Goal: Task Accomplishment & Management: Use online tool/utility

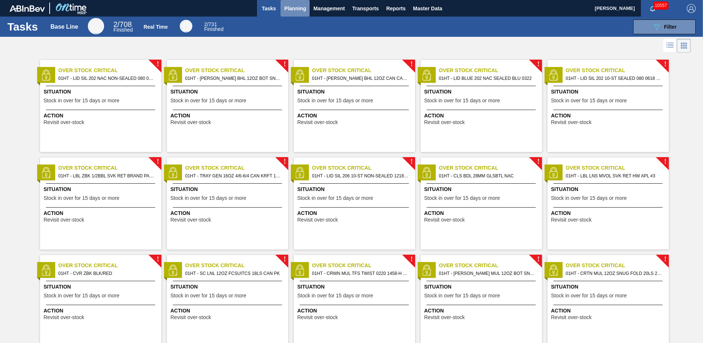
click at [295, 7] on span "Planning" at bounding box center [295, 8] width 22 height 9
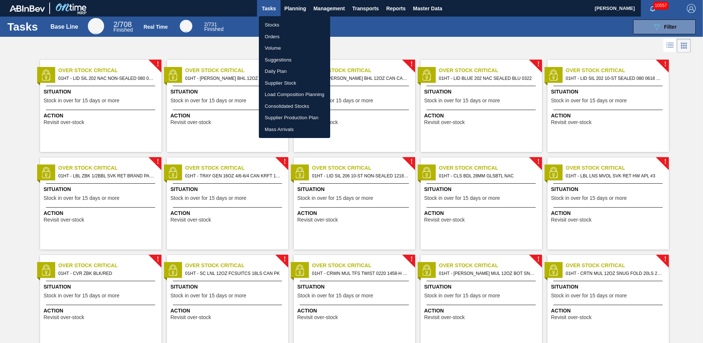
click at [274, 26] on li "Stocks" at bounding box center [294, 25] width 71 height 12
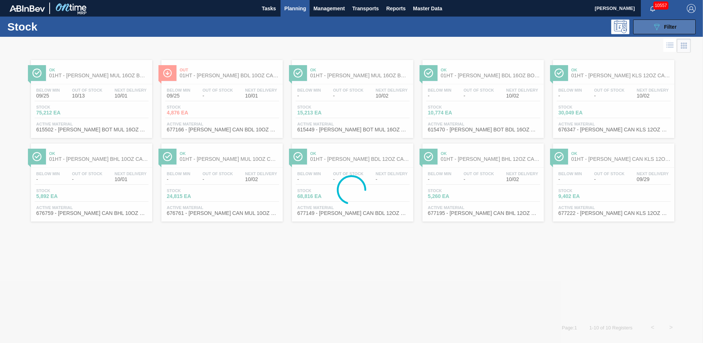
click at [655, 27] on icon "089F7B8B-B2A5-4AFE-B5C0-19BA573D28AC" at bounding box center [656, 26] width 9 height 9
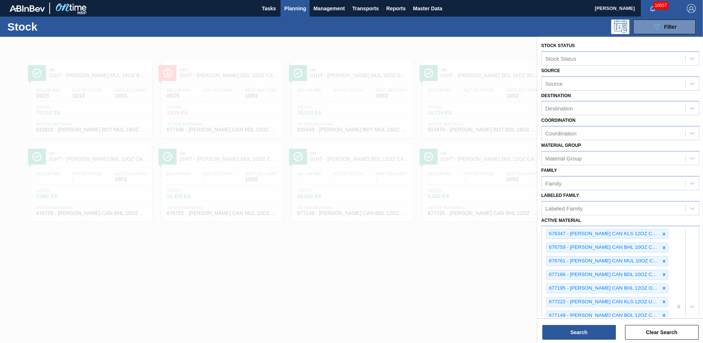
drag, startPoint x: 680, startPoint y: 306, endPoint x: 676, endPoint y: 285, distance: 21.6
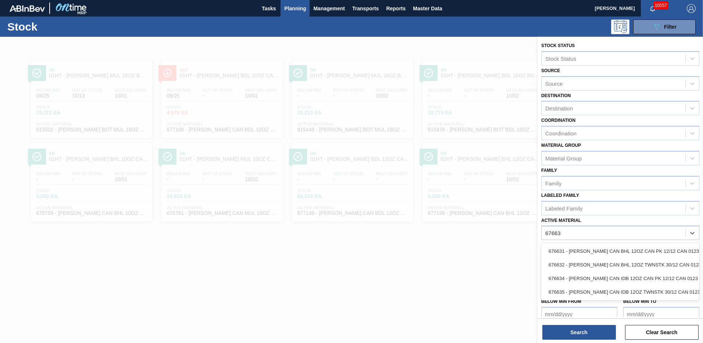
type Material "676631"
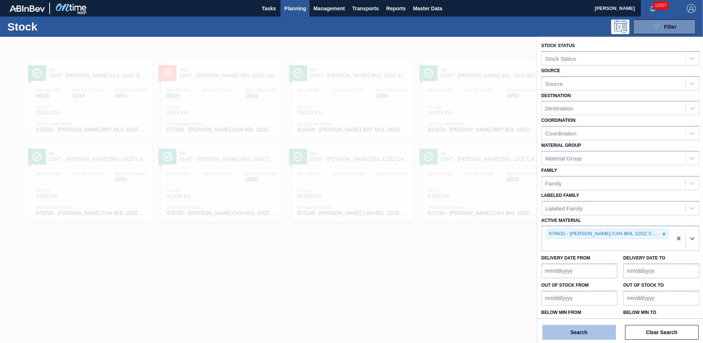
click at [565, 328] on button "Search" at bounding box center [579, 332] width 74 height 15
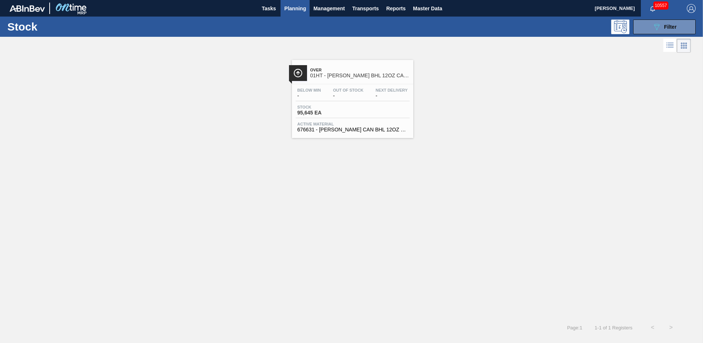
click at [325, 123] on span "Active Material" at bounding box center [353, 124] width 110 height 4
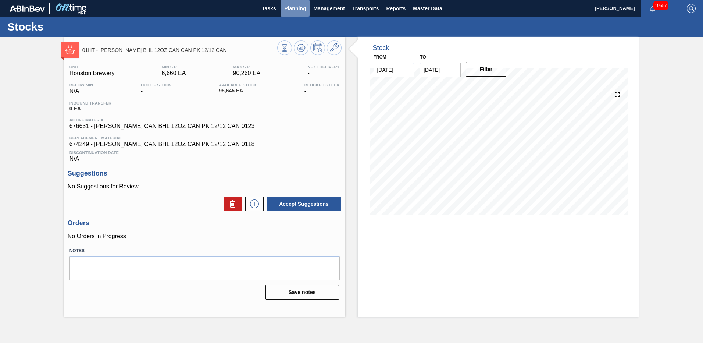
click at [297, 8] on span "Planning" at bounding box center [295, 8] width 22 height 9
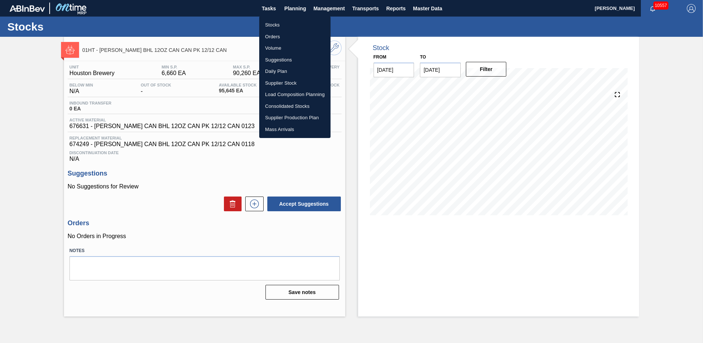
click at [272, 24] on li "Stocks" at bounding box center [294, 25] width 71 height 12
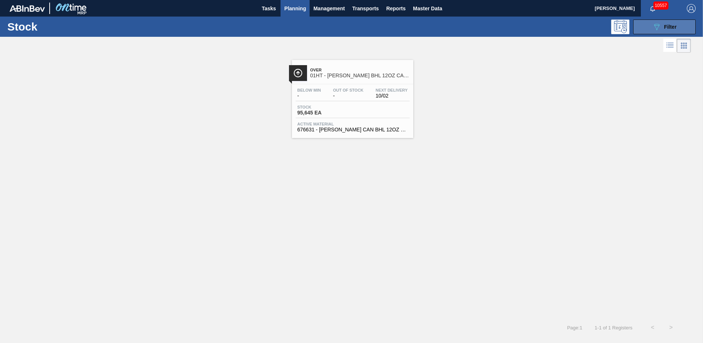
click at [657, 30] on icon "089F7B8B-B2A5-4AFE-B5C0-19BA573D28AC" at bounding box center [656, 26] width 9 height 9
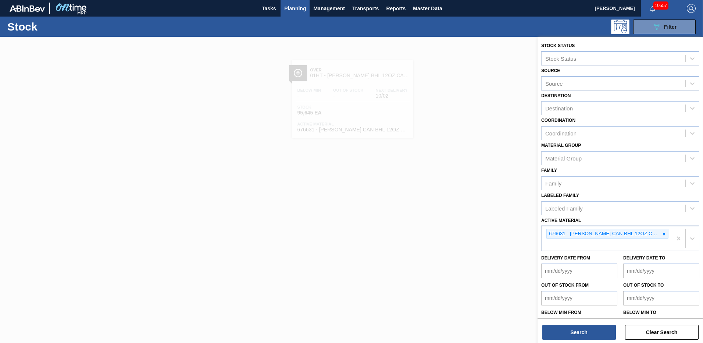
click at [555, 243] on div "676631 - [PERSON_NAME] CAN BHL 12OZ CAN PK 12/12 CAN 0123" at bounding box center [607, 238] width 131 height 24
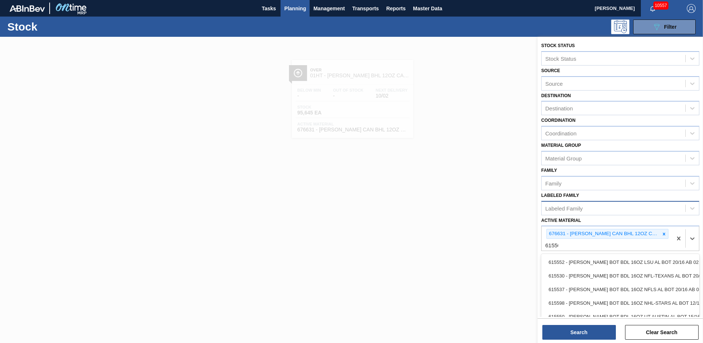
type Material "615502"
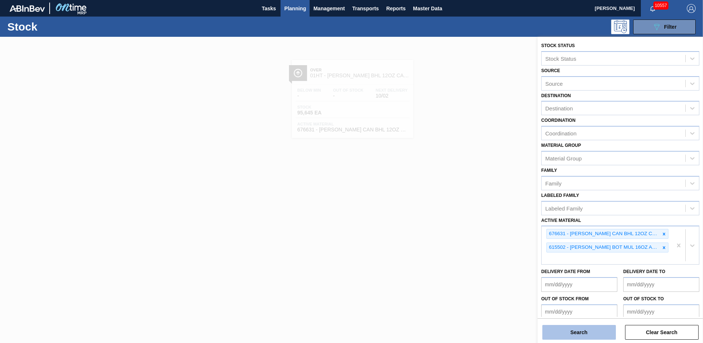
click at [581, 330] on button "Search" at bounding box center [579, 332] width 74 height 15
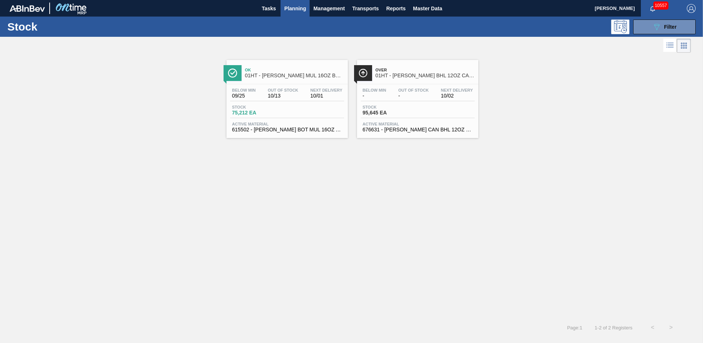
click at [252, 132] on span "615502 - [PERSON_NAME] BOT MUL 16OZ AL BOT 12/16 AB 1124 B" at bounding box center [287, 130] width 110 height 6
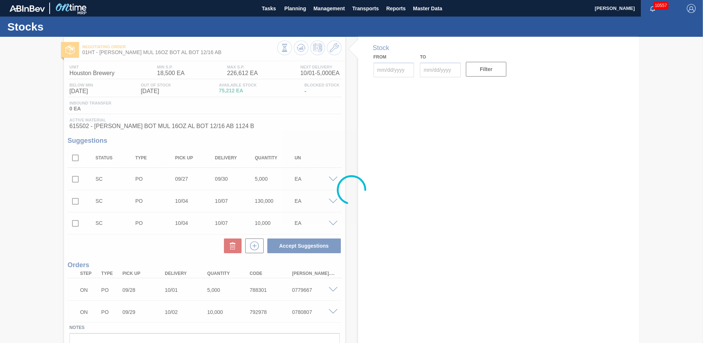
type input "[DATE]"
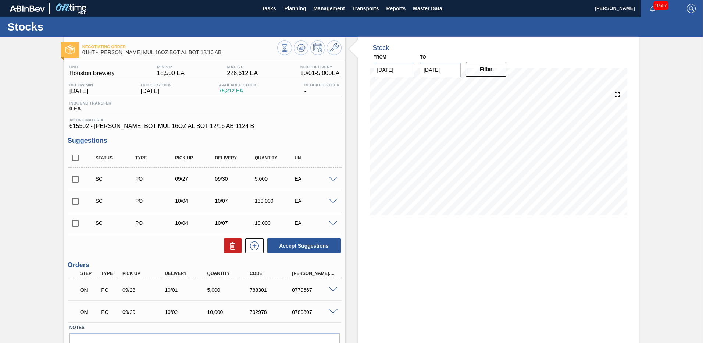
drag, startPoint x: 74, startPoint y: 179, endPoint x: 72, endPoint y: 188, distance: 8.7
click at [74, 179] on input "checkbox" at bounding box center [75, 178] width 15 height 15
click at [332, 177] on span at bounding box center [333, 180] width 9 height 6
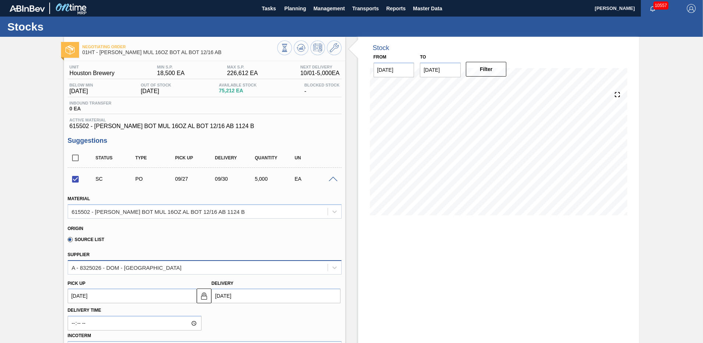
scroll to position [110, 0]
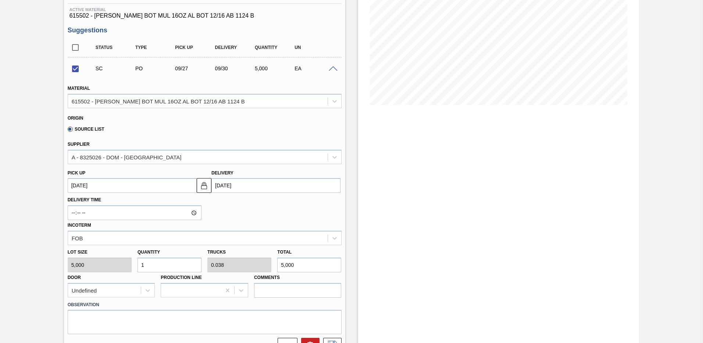
click at [330, 71] on span at bounding box center [333, 69] width 9 height 6
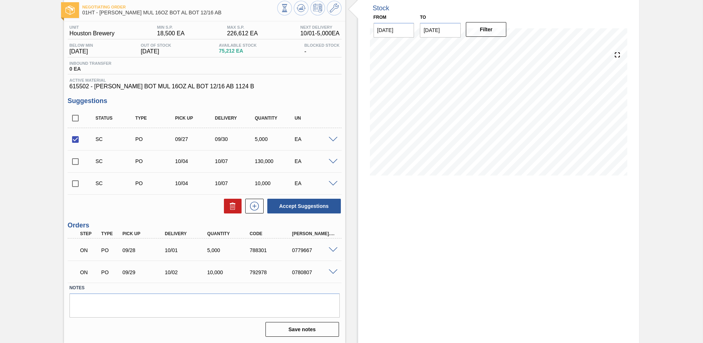
scroll to position [40, 0]
click at [292, 205] on button "Accept Suggestions" at bounding box center [304, 206] width 74 height 15
checkbox input "false"
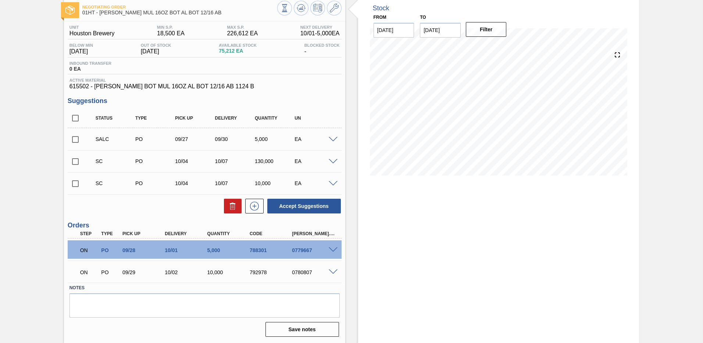
scroll to position [0, 0]
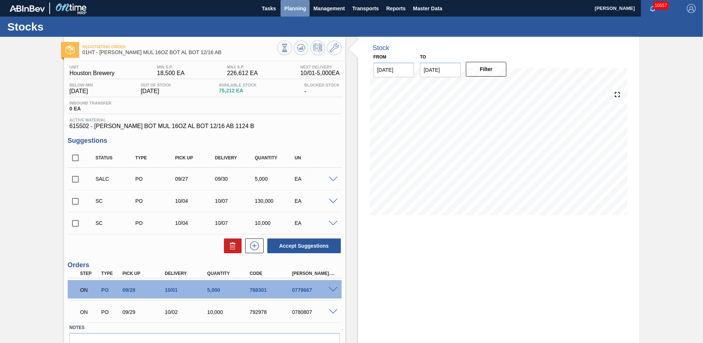
click at [292, 9] on span "Planning" at bounding box center [295, 8] width 22 height 9
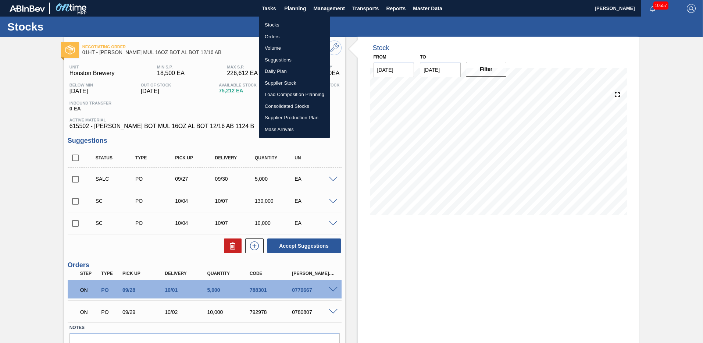
click at [277, 92] on li "Load Composition Planning" at bounding box center [294, 95] width 71 height 12
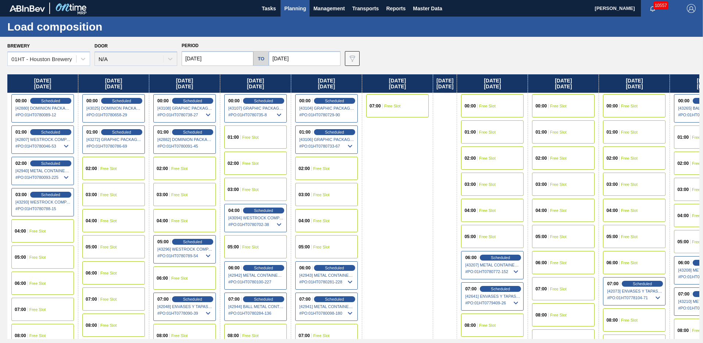
click at [235, 134] on div "01:00 Free Slot" at bounding box center [255, 136] width 63 height 23
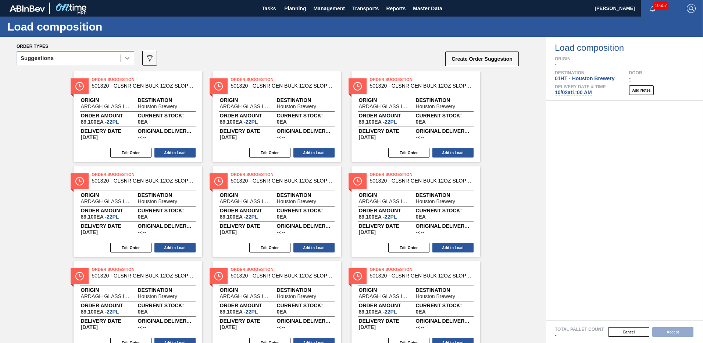
click at [124, 59] on icon at bounding box center [127, 57] width 7 height 7
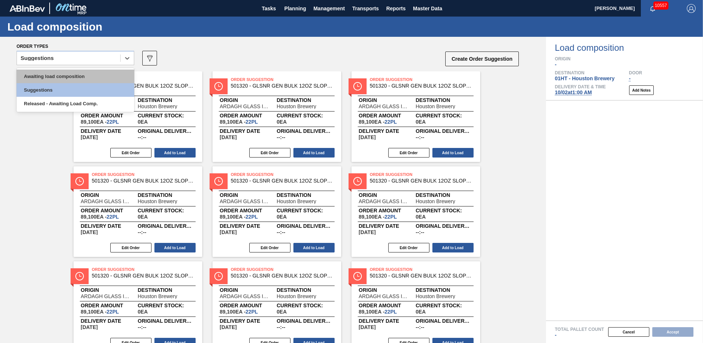
click at [69, 75] on div "Awaiting load composition" at bounding box center [76, 77] width 118 height 14
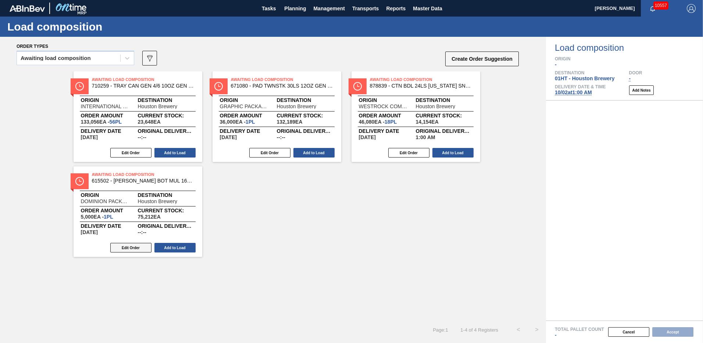
click at [129, 247] on button "Edit Order" at bounding box center [130, 248] width 41 height 10
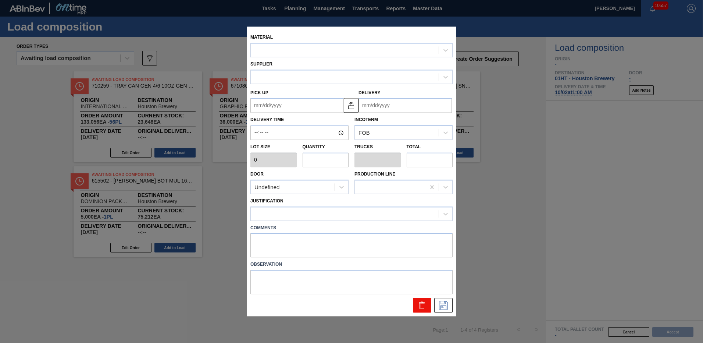
click at [420, 306] on icon at bounding box center [422, 305] width 9 height 9
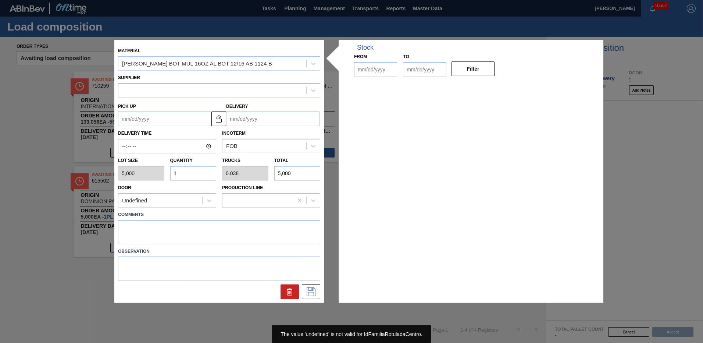
type input "5,000"
type input "1"
type input "0.038"
type input "5,000"
type up "[DATE]"
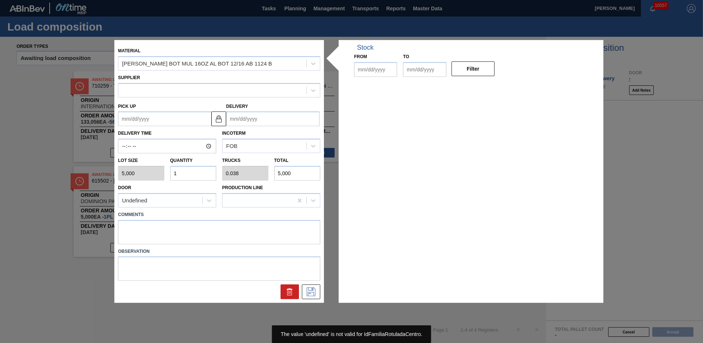
type input "[DATE]"
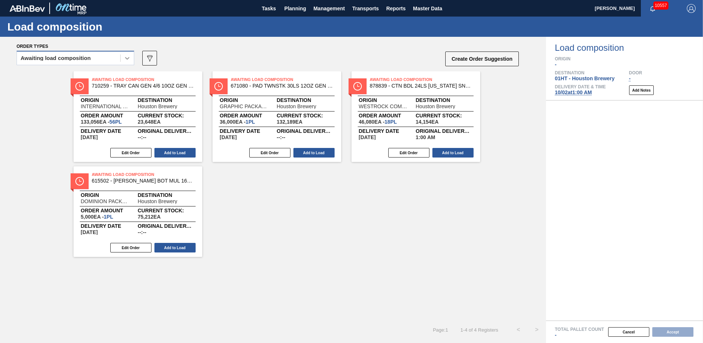
click at [128, 55] on icon at bounding box center [127, 57] width 7 height 7
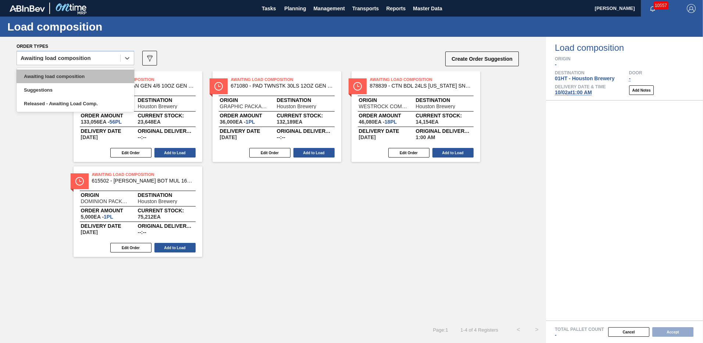
click at [72, 77] on div "Awaiting load composition" at bounding box center [76, 77] width 118 height 14
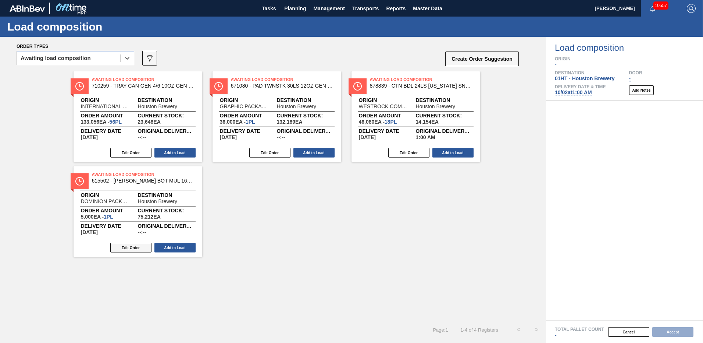
click at [131, 245] on button "Edit Order" at bounding box center [130, 248] width 41 height 10
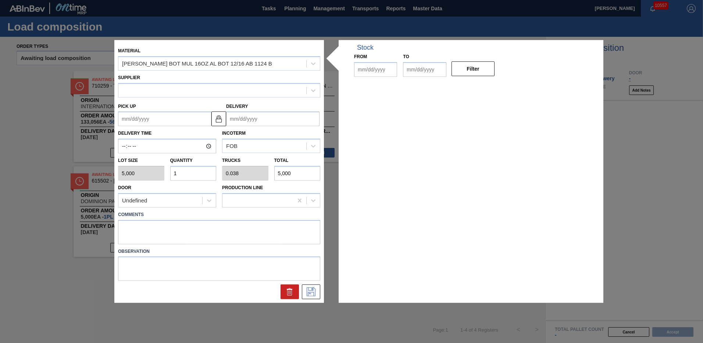
type input "5,000"
type input "1"
type input "0.038"
type input "5,000"
type up "[DATE]"
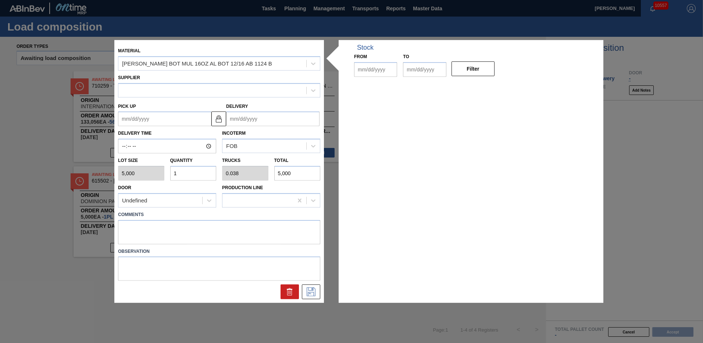
type input "[DATE]"
click at [286, 291] on icon at bounding box center [289, 291] width 9 height 9
